Goal: Transaction & Acquisition: Obtain resource

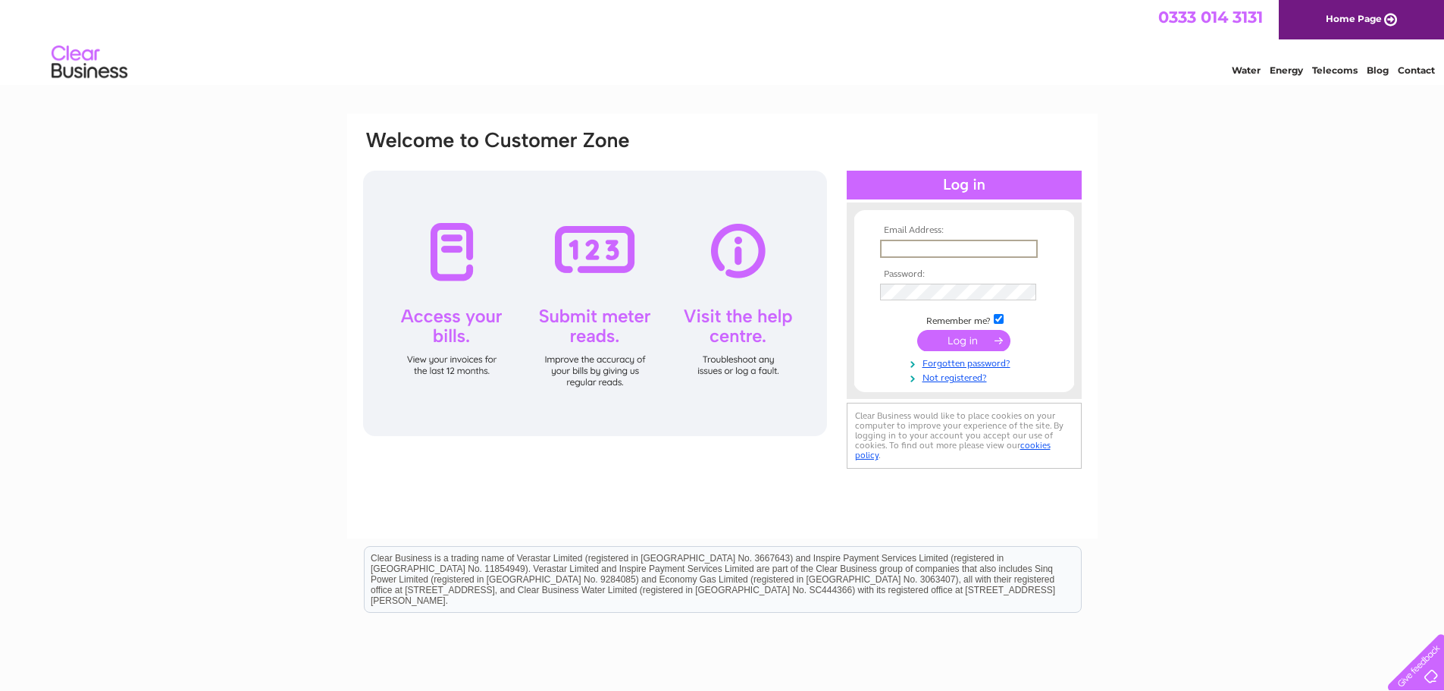
click at [894, 241] on input "text" at bounding box center [959, 249] width 158 height 18
type input "mcbros@hotmail.co.uk"
click at [952, 332] on input "submit" at bounding box center [963, 338] width 93 height 21
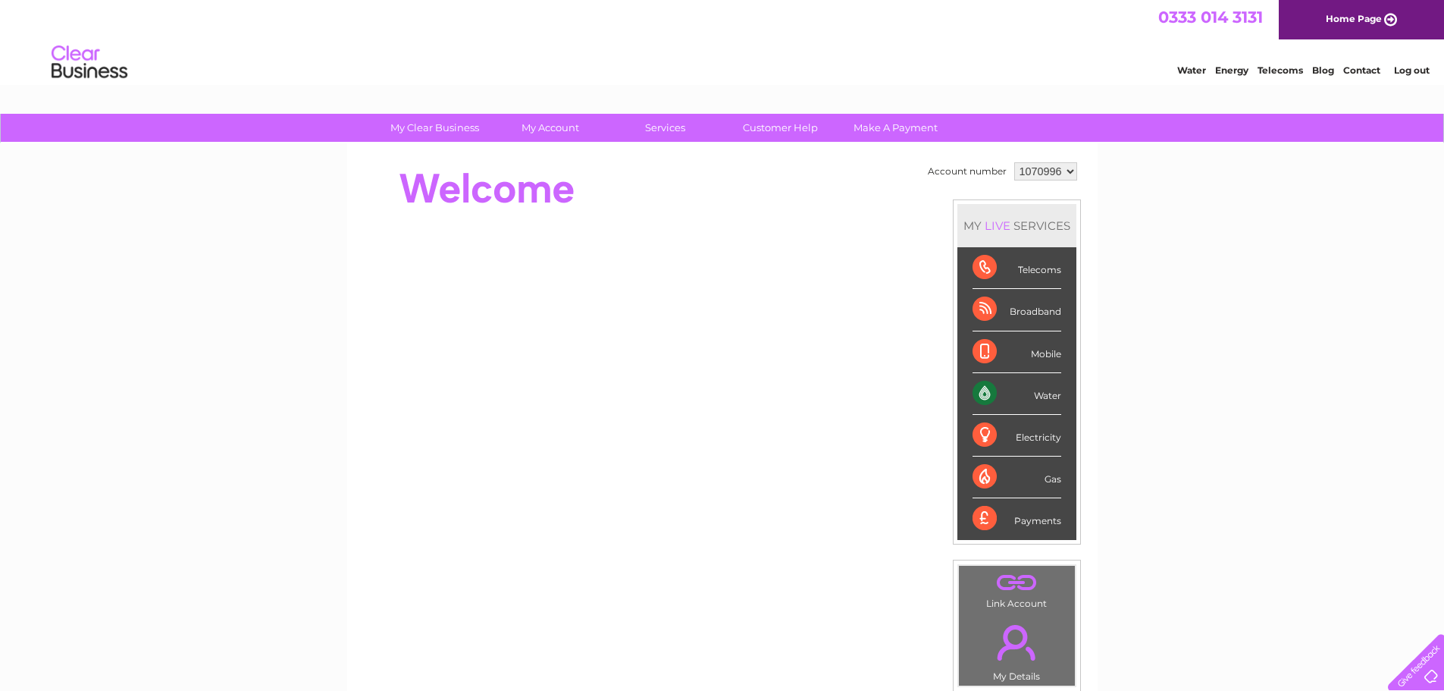
click at [1067, 171] on select "1070996 1070998 1146308" at bounding box center [1045, 171] width 63 height 18
select select "1146308"
click at [1014, 162] on select "1070996 1070998 1146308" at bounding box center [1045, 171] width 63 height 18
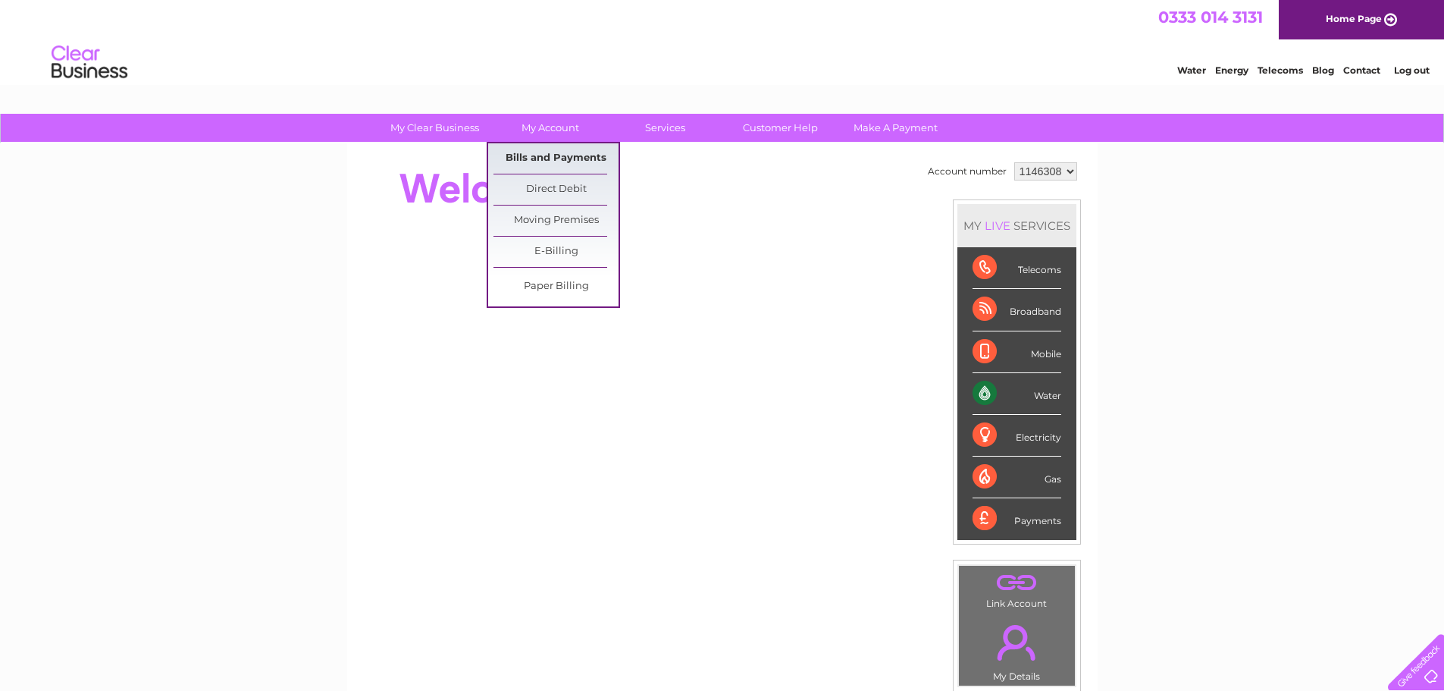
click at [550, 153] on link "Bills and Payments" at bounding box center [556, 158] width 125 height 30
click at [535, 152] on link "Bills and Payments" at bounding box center [556, 158] width 125 height 30
click at [535, 155] on link "Bills and Payments" at bounding box center [556, 158] width 125 height 30
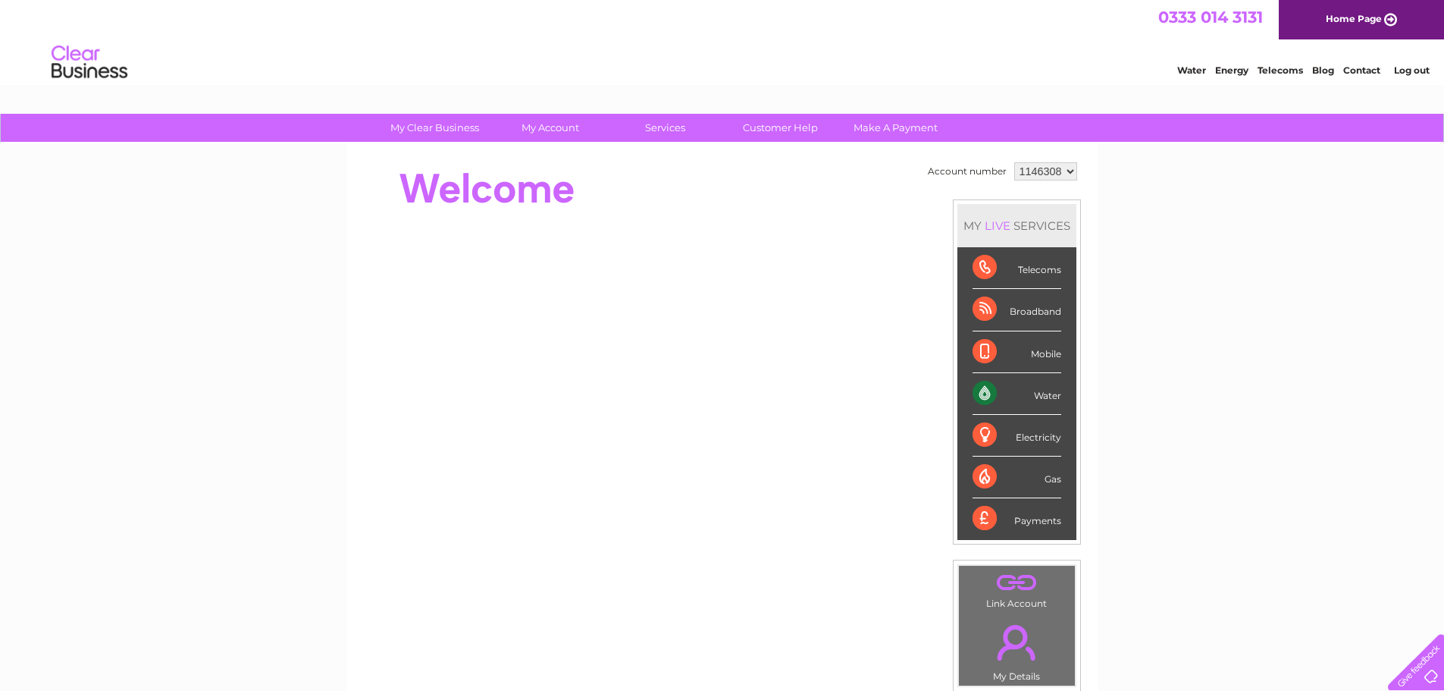
click at [1067, 170] on select "1070996 1070998 1146308" at bounding box center [1045, 171] width 63 height 18
click at [1014, 162] on select "1070996 1070998 1146308" at bounding box center [1045, 171] width 63 height 18
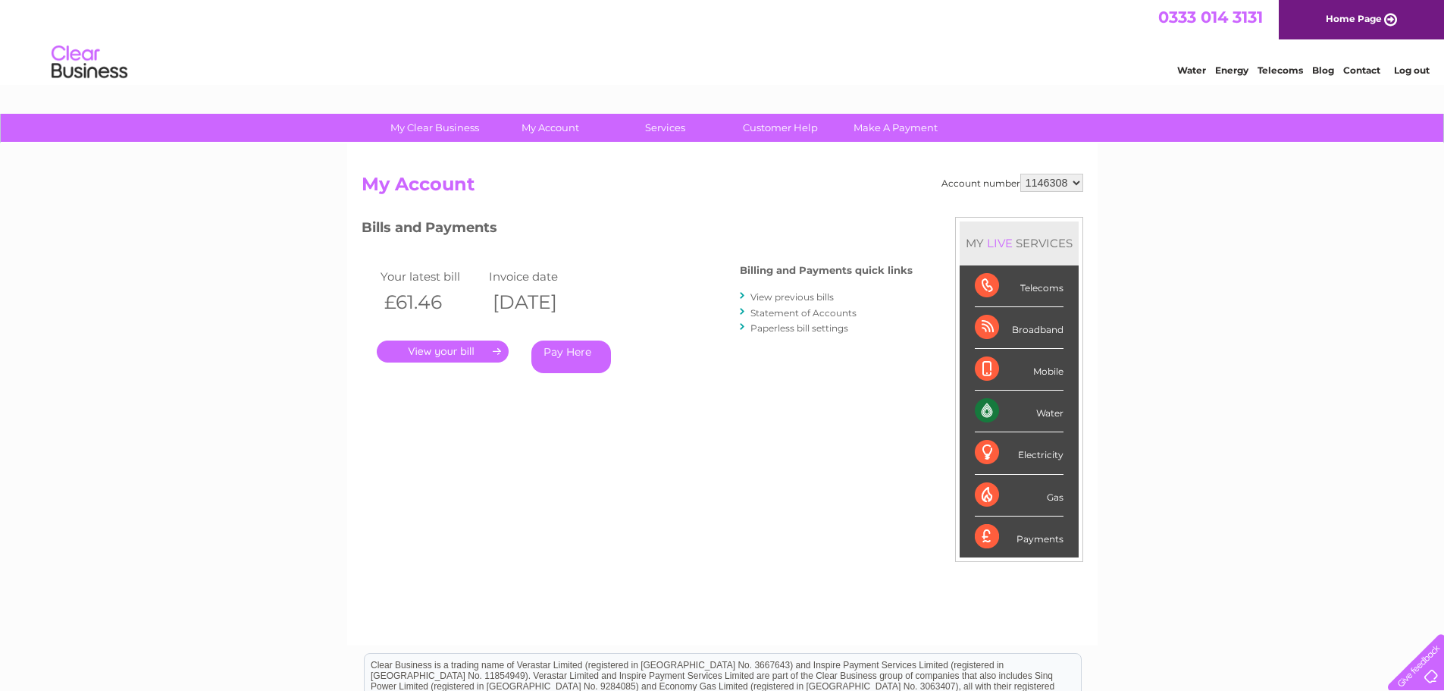
click at [412, 343] on link "." at bounding box center [443, 351] width 132 height 22
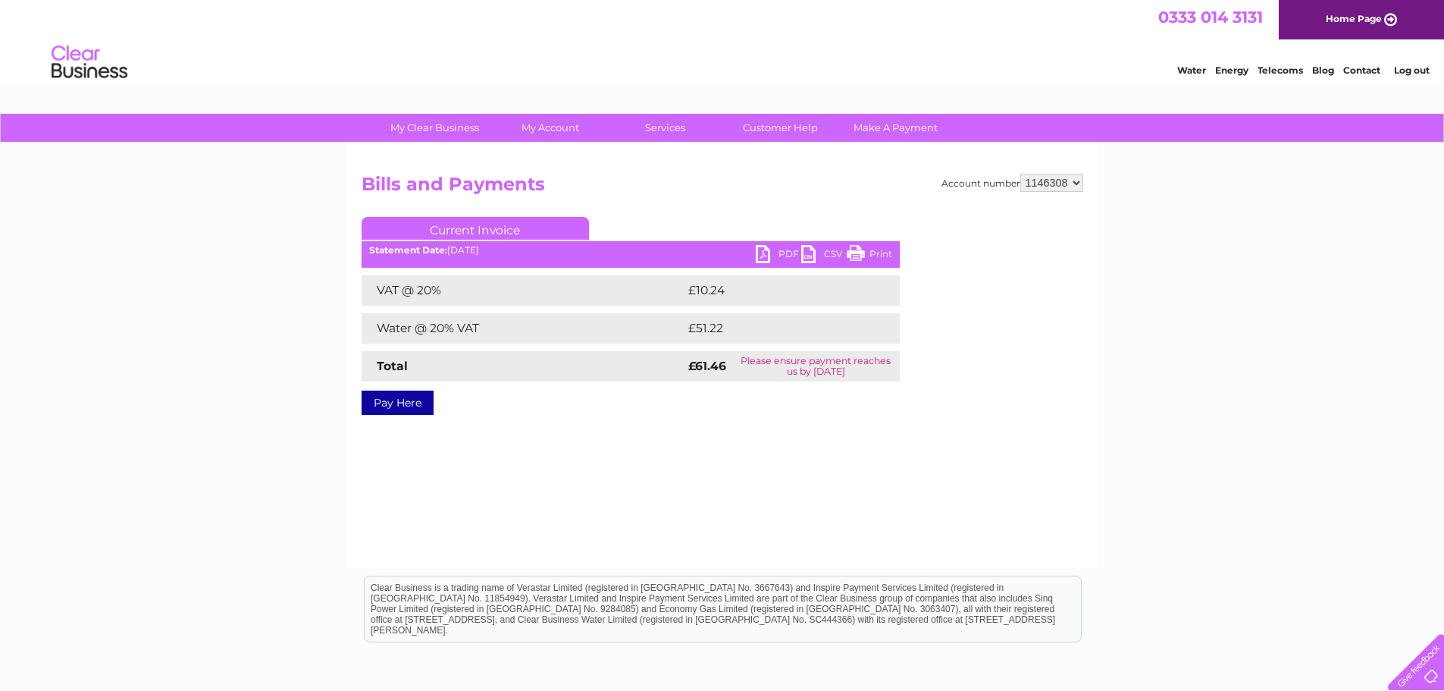
click at [759, 254] on link "PDF" at bounding box center [778, 256] width 45 height 22
click at [1074, 179] on select "1070996 1070998 1146308" at bounding box center [1052, 183] width 63 height 18
select select "1070998"
click at [1021, 174] on select "1070996 1070998 1146308" at bounding box center [1052, 183] width 63 height 18
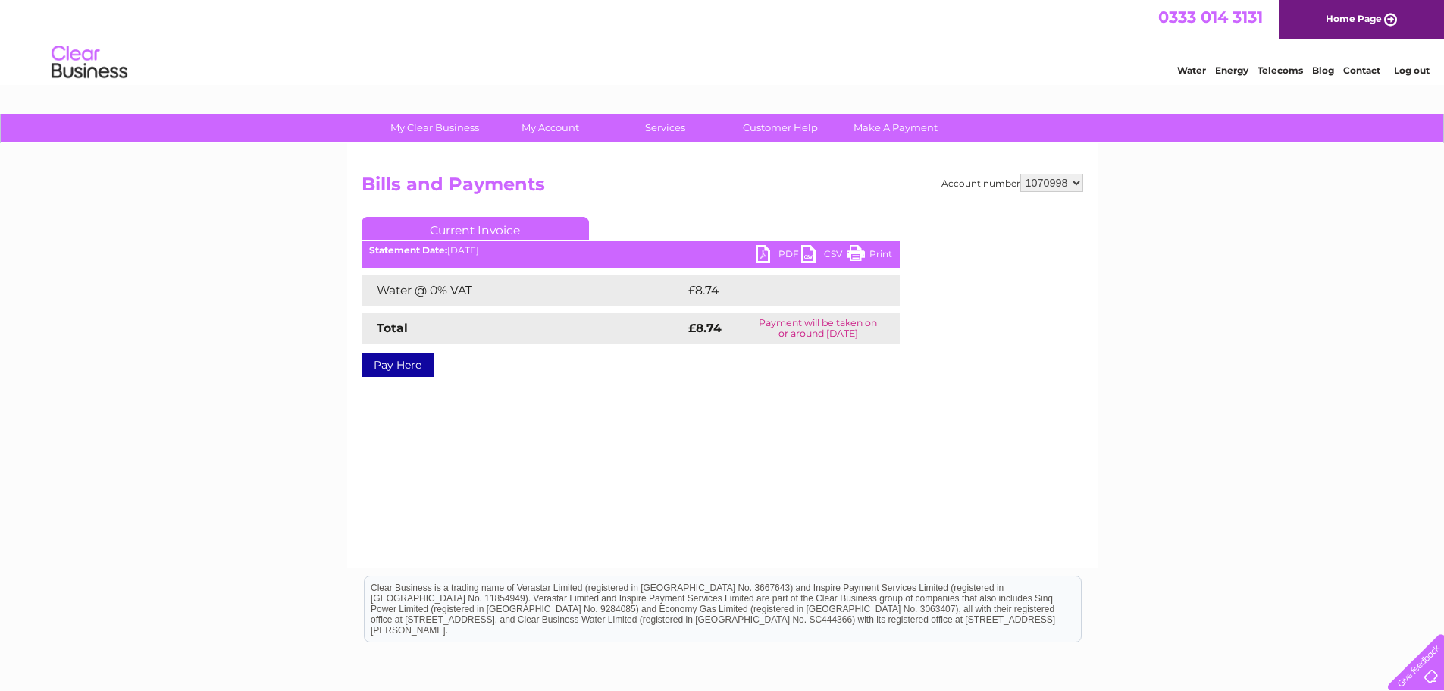
click at [795, 246] on link "PDF" at bounding box center [778, 256] width 45 height 22
